Goal: Find specific page/section

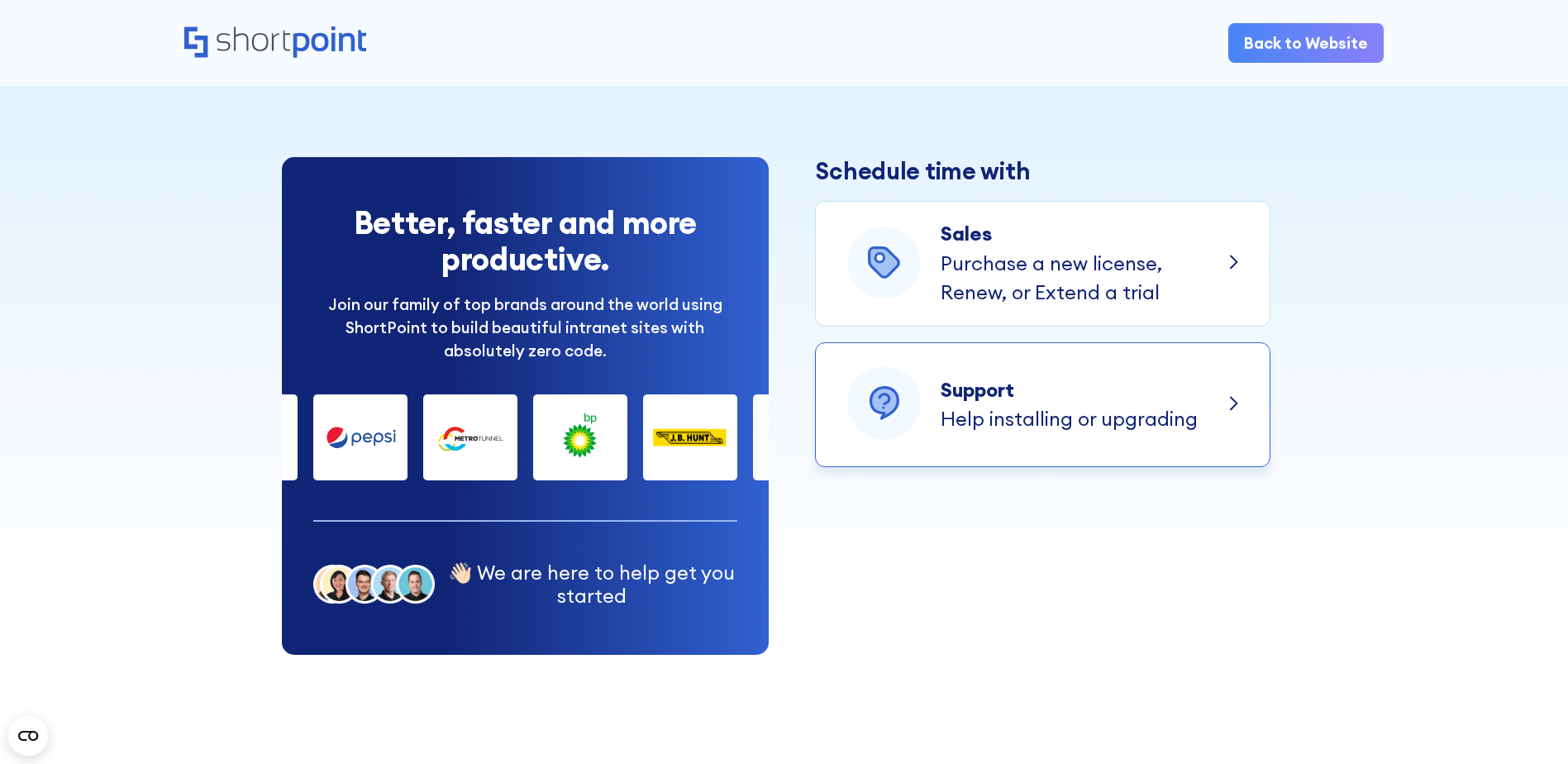
click at [1048, 412] on p "Help installing or upgrading" at bounding box center [1070, 418] width 258 height 29
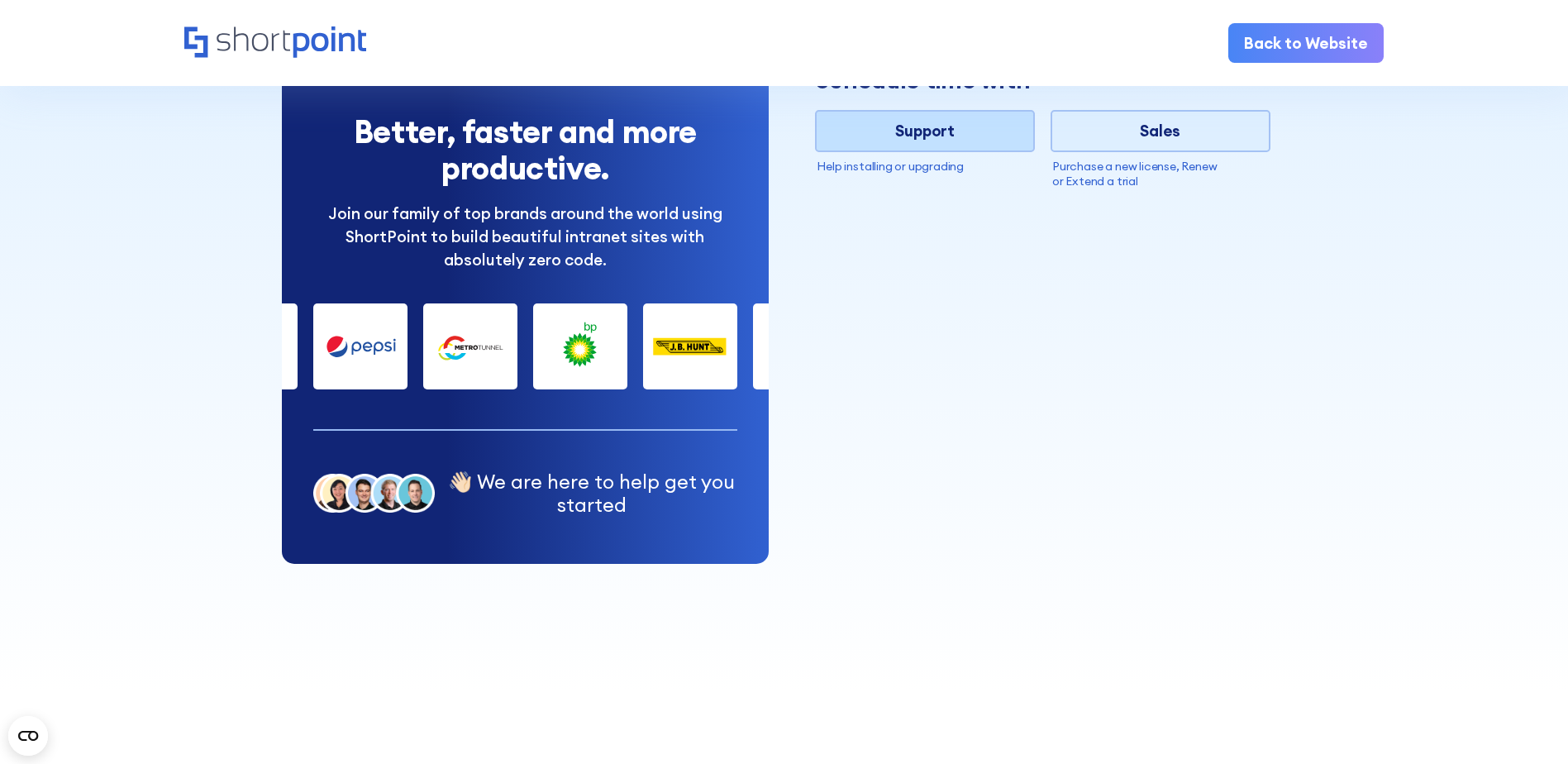
scroll to position [110, 0]
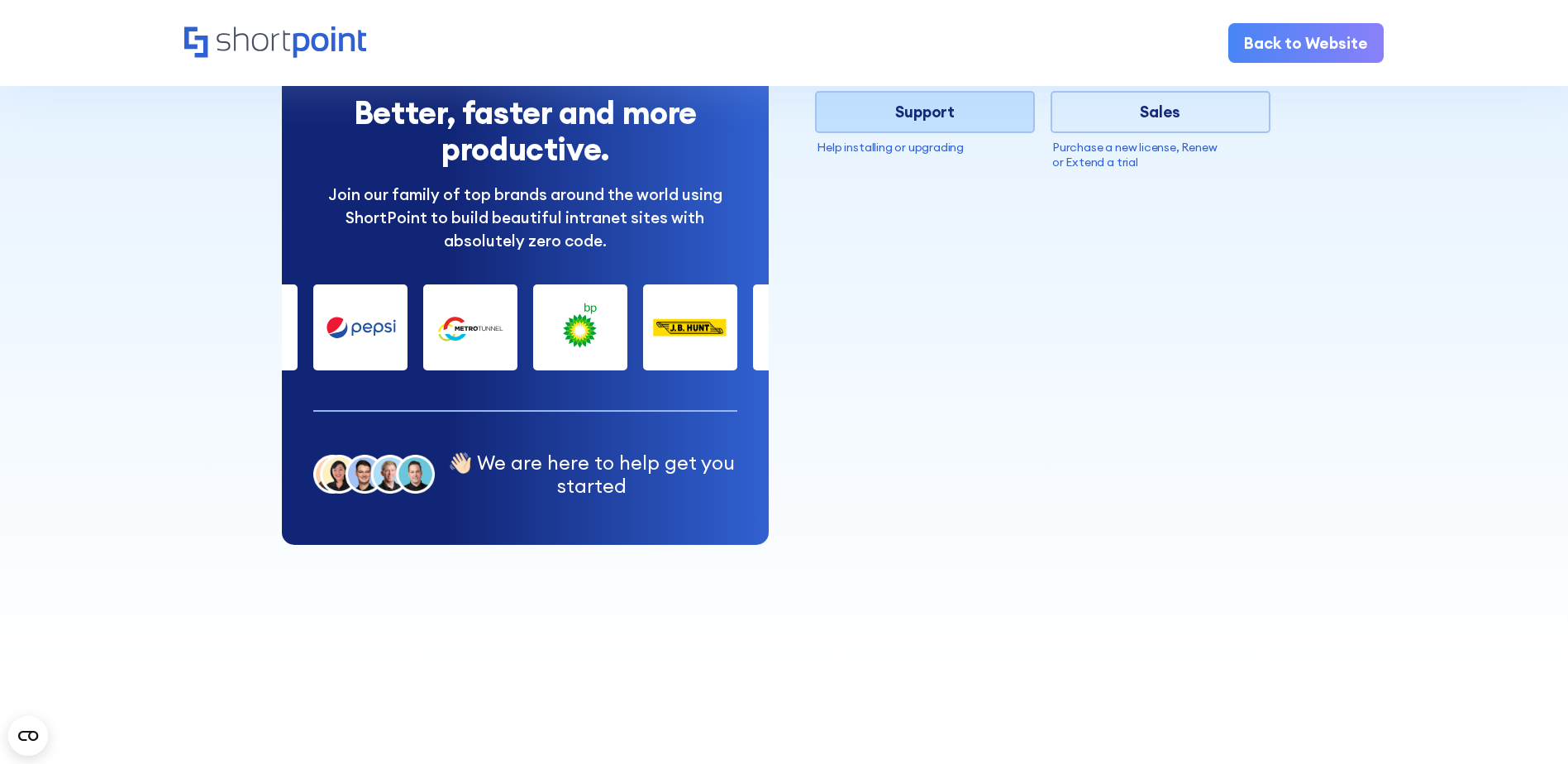
click at [1312, 36] on link "Back to Website" at bounding box center [1306, 42] width 155 height 39
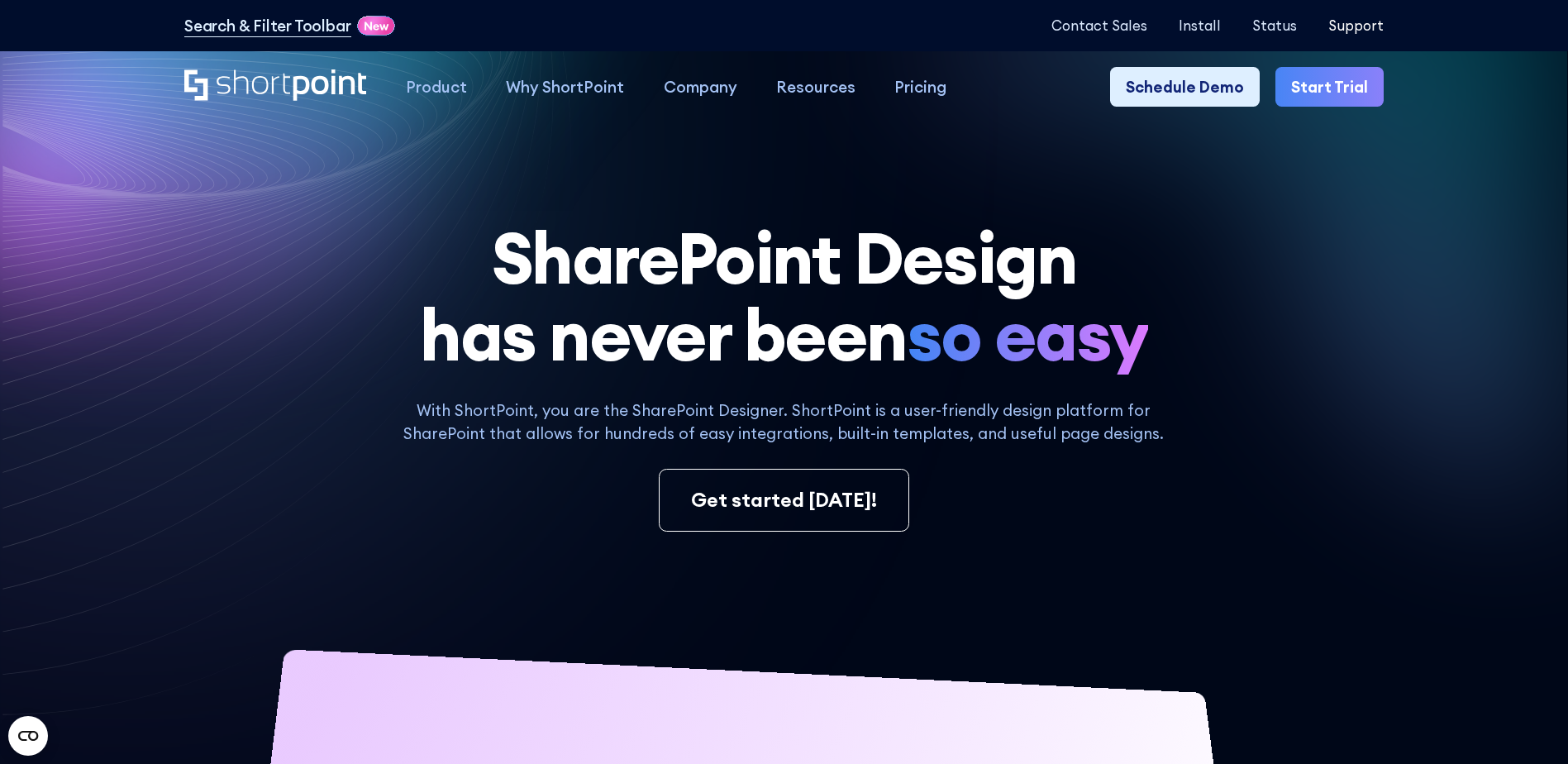
click at [1370, 21] on p "Support" at bounding box center [1356, 25] width 55 height 16
